Goal: Find specific fact: Find contact information

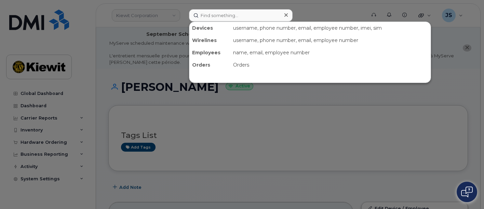
scroll to position [38, 0]
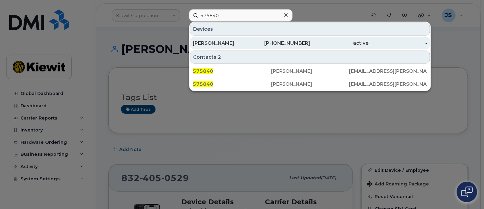
type input "575840"
click at [310, 46] on div "864-960-2955" at bounding box center [339, 43] width 59 height 12
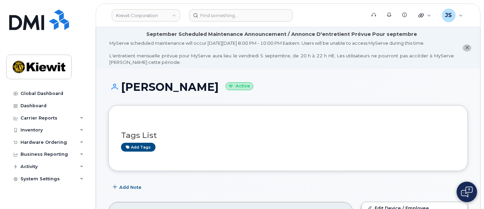
scroll to position [152, 0]
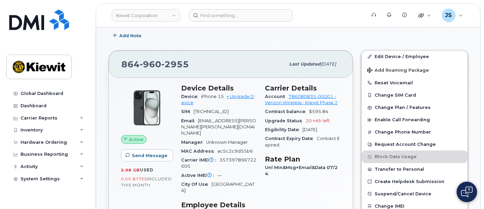
drag, startPoint x: 226, startPoint y: 94, endPoint x: 200, endPoint y: 96, distance: 26.0
click at [200, 96] on div "Device iPhone 15 + Upgrade Device" at bounding box center [219, 99] width 76 height 15
copy span "iPhone 15"
drag, startPoint x: 189, startPoint y: 64, endPoint x: 114, endPoint y: 62, distance: 75.6
click at [114, 62] on div "[PHONE_NUMBER] Last updated [DATE]" at bounding box center [231, 64] width 244 height 27
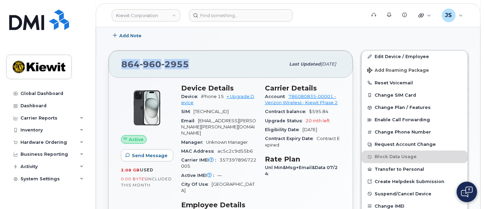
copy span "[PHONE_NUMBER]"
